Goal: Task Accomplishment & Management: Use online tool/utility

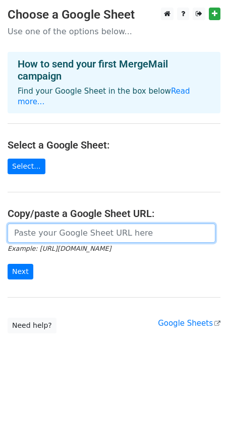
click at [67, 228] on input "url" at bounding box center [111, 233] width 207 height 19
paste input "https://docs.google.com/spreadsheets/d/1Vyybt2zxZXEC9p30mXaOY0jg6b8REH2HjZR7Ezc…"
type input "https://docs.google.com/spreadsheets/d/1Vyybt2zxZXEC9p30mXaOY0jg6b8REH2HjZR7Ezc…"
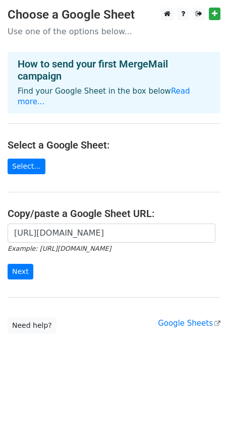
click at [82, 254] on form "https://docs.google.com/spreadsheets/d/1Vyybt2zxZXEC9p30mXaOY0jg6b8REH2HjZR7Ezc…" at bounding box center [114, 252] width 213 height 56
click at [15, 264] on input "Next" at bounding box center [21, 272] width 26 height 16
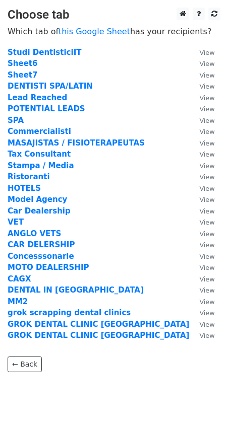
scroll to position [25, 0]
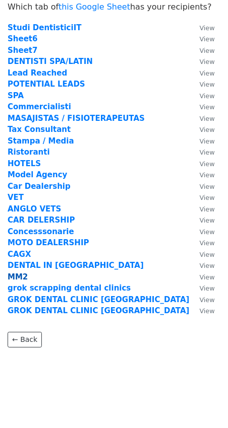
click at [12, 278] on strong "MM2" at bounding box center [18, 276] width 20 height 9
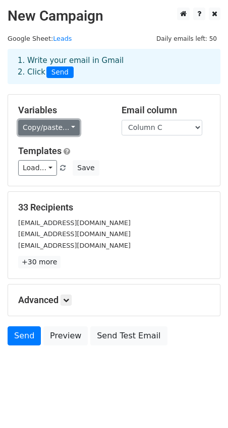
click at [66, 131] on link "Copy/paste..." at bounding box center [48, 128] width 61 height 16
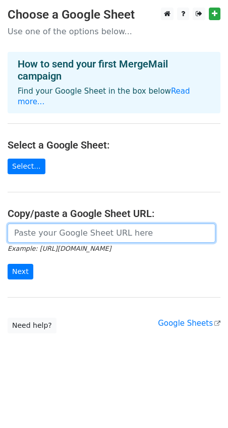
click at [39, 224] on input "url" at bounding box center [111, 233] width 207 height 19
paste input "[URL][DOMAIN_NAME]"
type input "https://docs.google.com/spreadsheets/d/1Vyybt2zxZXEC9p30mXaOY0jg6b8REH2HjZR7Ezc…"
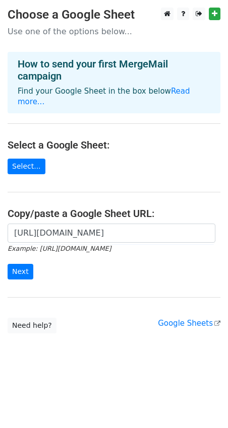
click at [0, 242] on div "https://docs.google.com/spreadsheets/d/1Vyybt2zxZXEC9p30mXaOY0jg6b8REH2HjZR7Ezc…" at bounding box center [114, 257] width 228 height 66
click at [12, 264] on input "Next" at bounding box center [21, 272] width 26 height 16
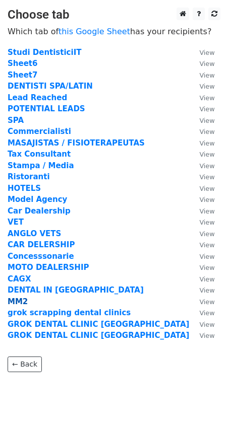
click at [19, 300] on strong "MM2" at bounding box center [18, 301] width 20 height 9
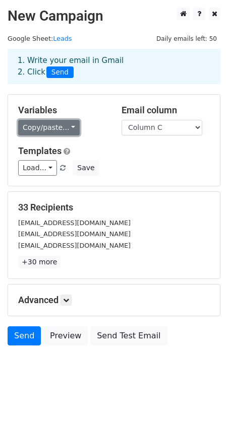
click at [67, 124] on link "Copy/paste..." at bounding box center [48, 128] width 61 height 16
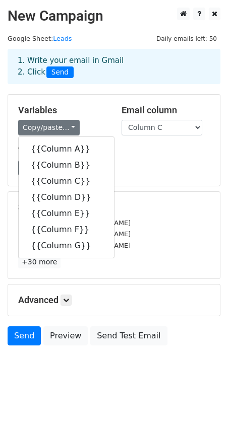
click at [69, 119] on div "Variables Copy/paste... {{Column A}} {{Column B}} {{Column C}} {{Column D}} {{C…" at bounding box center [62, 120] width 103 height 31
